Goal: Task Accomplishment & Management: Use online tool/utility

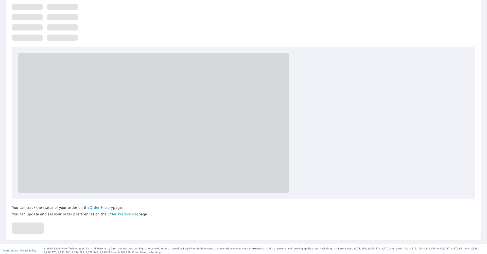
scroll to position [58, 0]
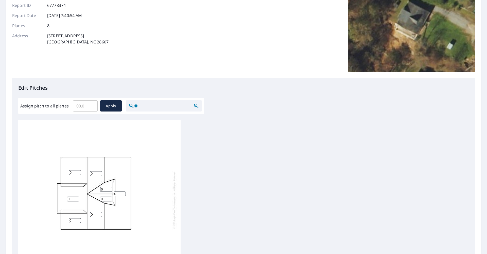
drag, startPoint x: 118, startPoint y: 194, endPoint x: 128, endPoint y: 194, distance: 9.9
click at [128, 194] on div "0 0 0 0 0 0 0 0" at bounding box center [99, 199] width 162 height 159
type input "04"
drag, startPoint x: 101, startPoint y: 188, endPoint x: 109, endPoint y: 191, distance: 8.6
click at [109, 191] on input "0" at bounding box center [106, 189] width 12 height 5
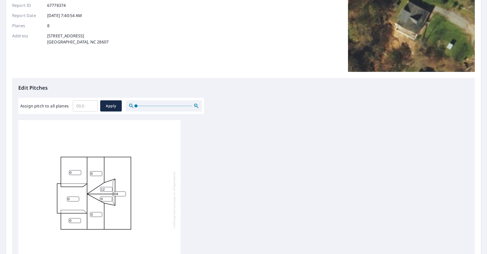
type input "12"
click at [103, 200] on input "0" at bounding box center [106, 198] width 12 height 5
drag, startPoint x: 101, startPoint y: 199, endPoint x: 114, endPoint y: 200, distance: 12.7
click at [114, 200] on div "04 0 0 0 0 0 12 0" at bounding box center [99, 199] width 162 height 159
type input "16"
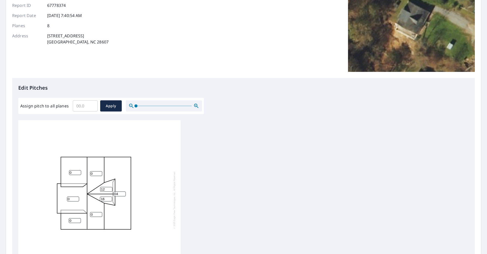
drag, startPoint x: 101, startPoint y: 189, endPoint x: 115, endPoint y: 189, distance: 13.7
click at [115, 188] on div "04 0 0 0 0 0 12 16" at bounding box center [99, 199] width 162 height 159
type input "16"
drag, startPoint x: 90, startPoint y: 173, endPoint x: 97, endPoint y: 175, distance: 7.1
click at [97, 175] on input "0" at bounding box center [96, 173] width 12 height 5
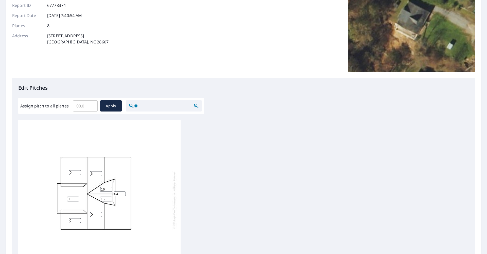
type input "6"
drag, startPoint x: 90, startPoint y: 215, endPoint x: 98, endPoint y: 215, distance: 7.4
click at [98, 215] on input "0" at bounding box center [96, 214] width 12 height 5
type input "6"
drag, startPoint x: 70, startPoint y: 173, endPoint x: 76, endPoint y: 174, distance: 6.6
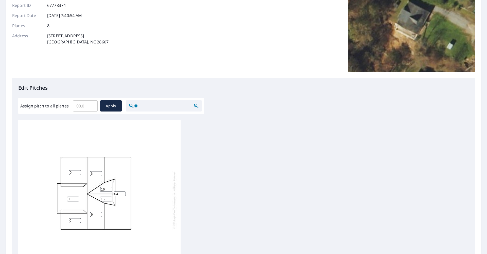
click at [76, 174] on input "0" at bounding box center [75, 172] width 12 height 5
type input "8"
drag, startPoint x: 68, startPoint y: 199, endPoint x: 81, endPoint y: 203, distance: 14.0
click at [82, 202] on div "04 0 8 6 6 0 16 16" at bounding box center [99, 199] width 162 height 159
type input "2"
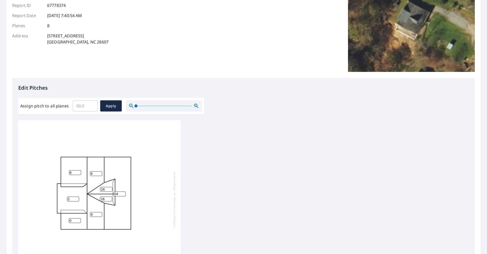
drag, startPoint x: 69, startPoint y: 222, endPoint x: 83, endPoint y: 223, distance: 13.6
click at [83, 223] on div "04 2 8 6 6 0 16 16" at bounding box center [99, 199] width 162 height 159
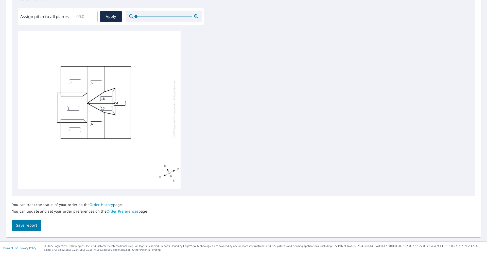
type input "8"
click at [21, 226] on span "Save report" at bounding box center [26, 225] width 21 height 6
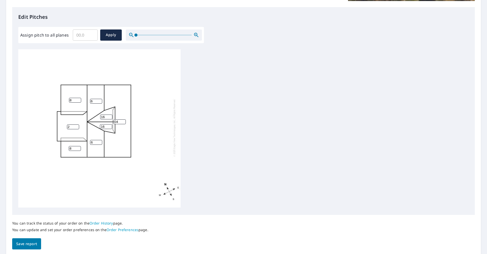
scroll to position [0, 0]
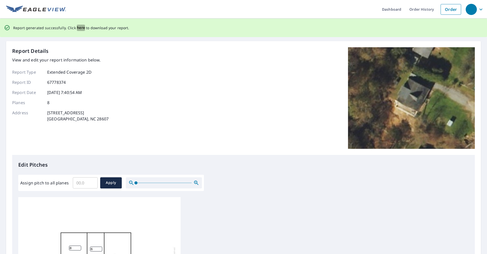
click at [79, 28] on span "here" at bounding box center [81, 28] width 8 height 6
